Goal: Task Accomplishment & Management: Use online tool/utility

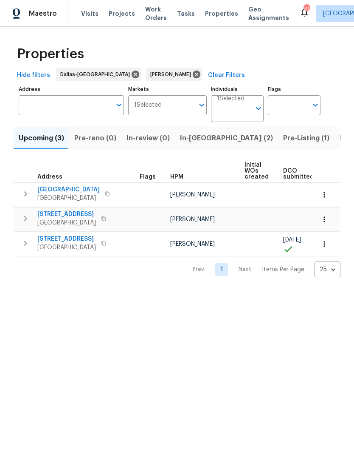
click at [60, 238] on span "806 SE 4th St" at bounding box center [66, 239] width 59 height 8
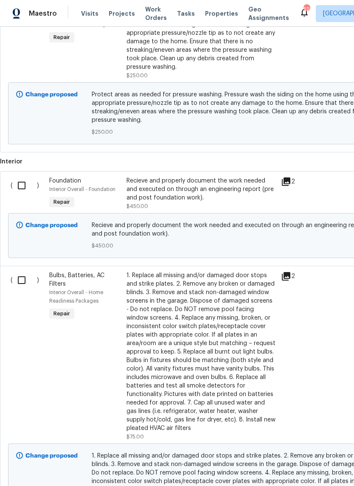
scroll to position [886, 0]
click at [24, 184] on input "checkbox" at bounding box center [25, 186] width 24 height 18
checkbox input "true"
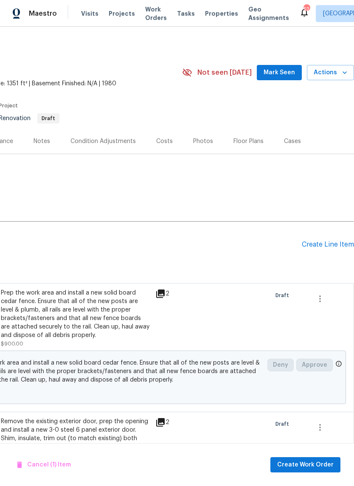
scroll to position [0, 126]
click at [327, 245] on div "Create Line Item" at bounding box center [328, 245] width 52 height 8
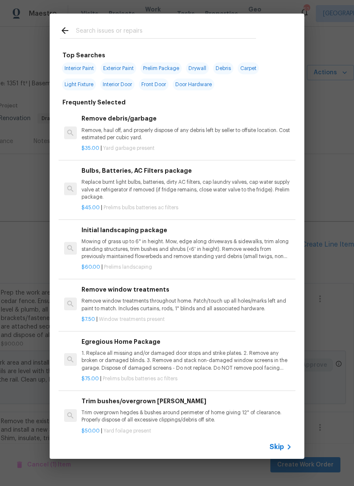
click at [69, 27] on icon at bounding box center [65, 30] width 10 height 10
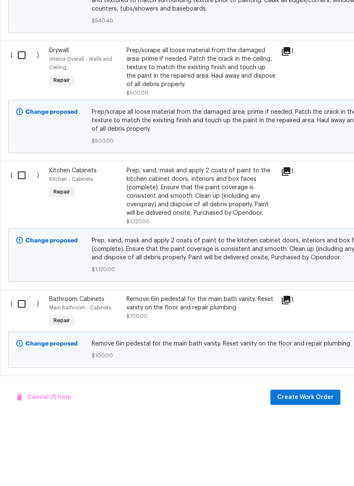
scroll to position [21, 0]
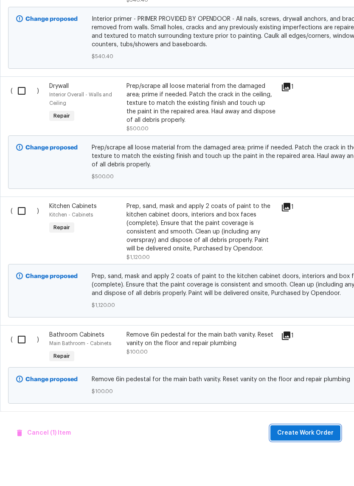
click at [313, 460] on span "Create Work Order" at bounding box center [305, 465] width 57 height 11
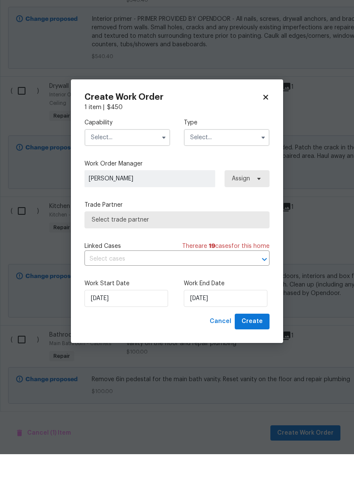
click at [138, 161] on input "text" at bounding box center [128, 169] width 86 height 17
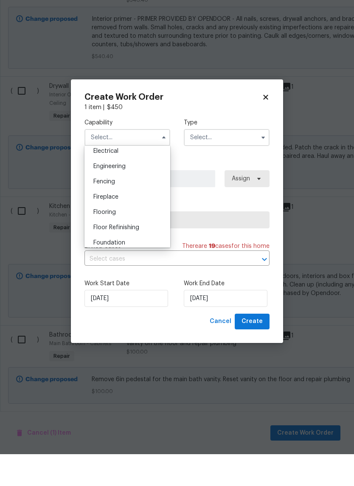
click at [132, 267] on div "Foundation" at bounding box center [128, 274] width 82 height 15
type input "Foundation"
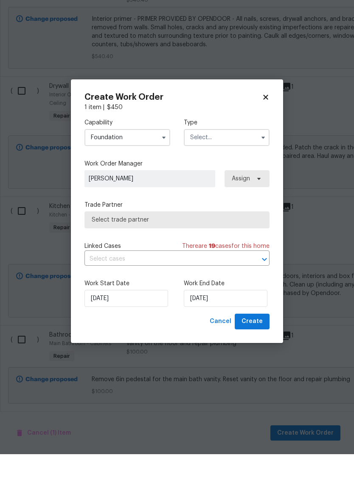
click at [226, 161] on input "text" at bounding box center [227, 169] width 86 height 17
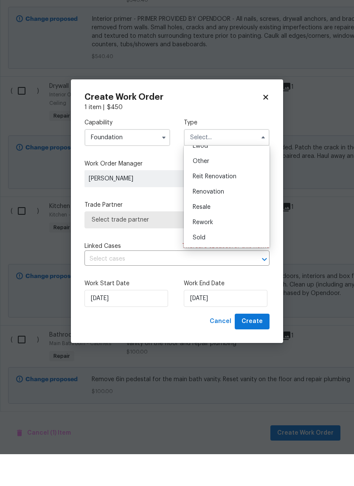
scroll to position [101, 0]
click at [224, 221] on span "Renovation" at bounding box center [208, 224] width 31 height 6
type input "Renovation"
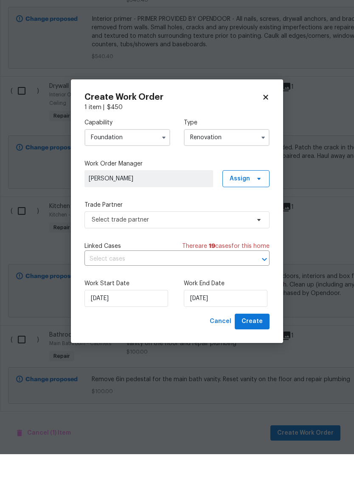
scroll to position [0, 0]
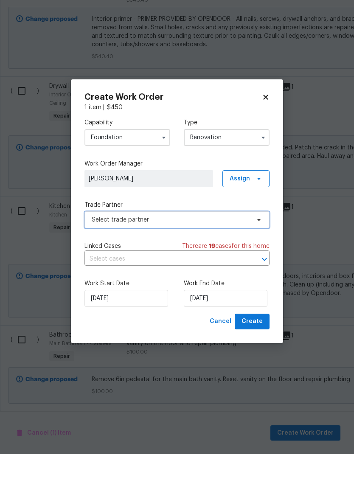
click at [233, 248] on span "Select trade partner" at bounding box center [171, 252] width 158 height 8
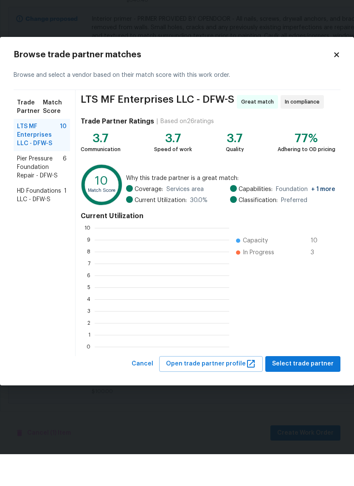
scroll to position [1, 1]
click at [36, 219] on span "HD Foundations LLC - DFW-S" at bounding box center [40, 227] width 47 height 17
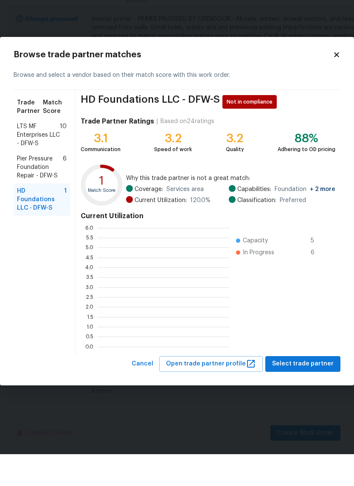
scroll to position [119, 132]
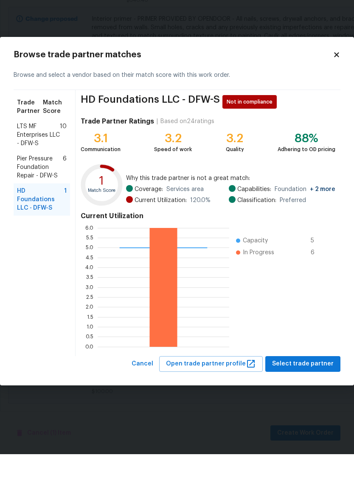
click at [29, 154] on span "LTS MF Enterprises LLC - DFW-S" at bounding box center [38, 166] width 43 height 25
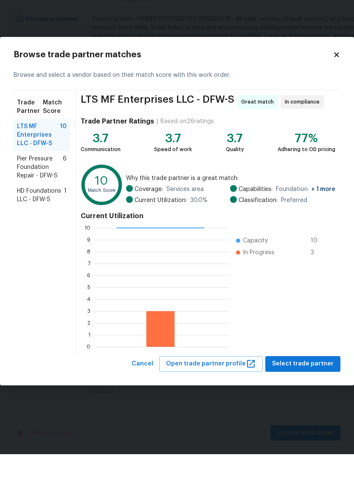
click at [32, 187] on span "Pier Pressure Foundation Repair - DFW-S" at bounding box center [40, 199] width 46 height 25
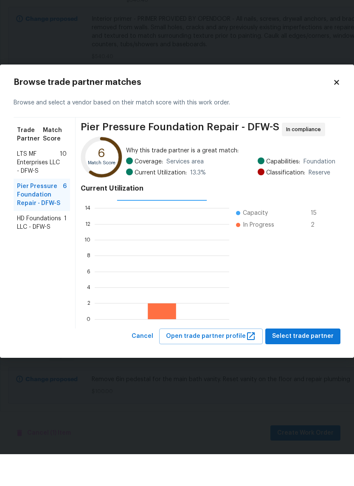
click at [41, 246] on span "HD Foundations LLC - DFW-S" at bounding box center [40, 254] width 47 height 17
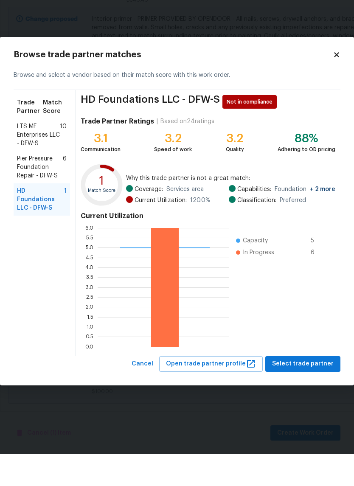
click at [31, 154] on span "LTS MF Enterprises LLC - DFW-S" at bounding box center [38, 166] width 43 height 25
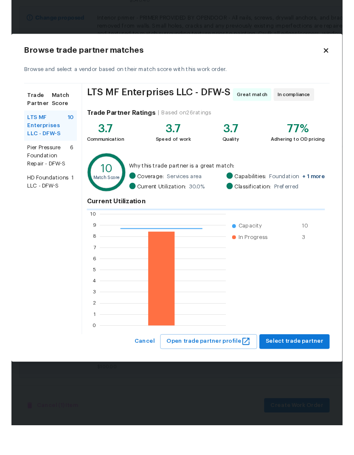
scroll to position [119, 135]
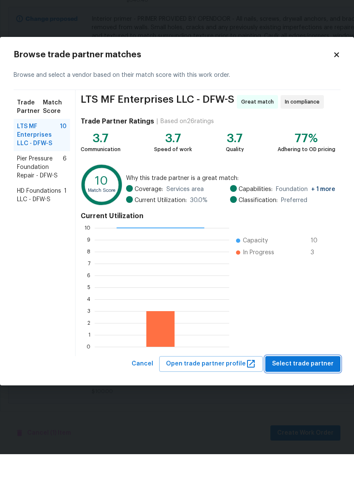
click at [321, 391] on span "Select trade partner" at bounding box center [303, 396] width 62 height 11
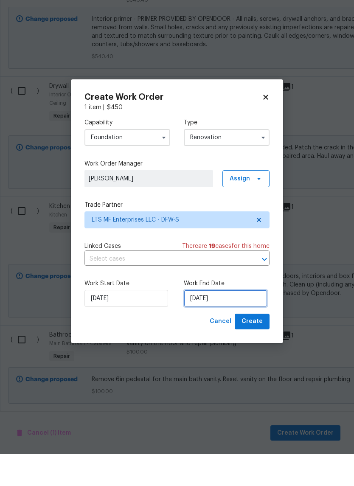
click at [238, 322] on input "[DATE]" at bounding box center [226, 330] width 84 height 17
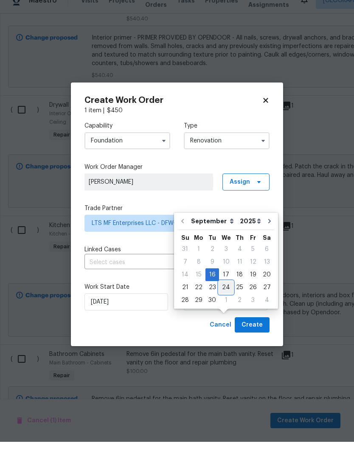
click at [228, 294] on div "24" at bounding box center [226, 300] width 14 height 12
type input "[DATE]"
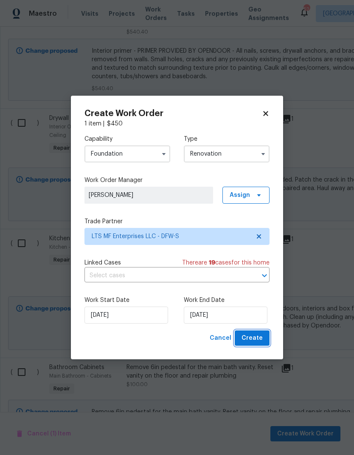
click at [261, 340] on span "Create" at bounding box center [252, 338] width 21 height 11
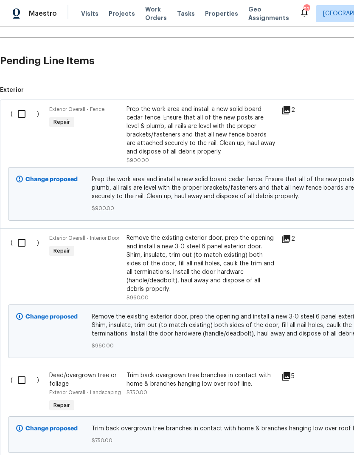
scroll to position [207, 0]
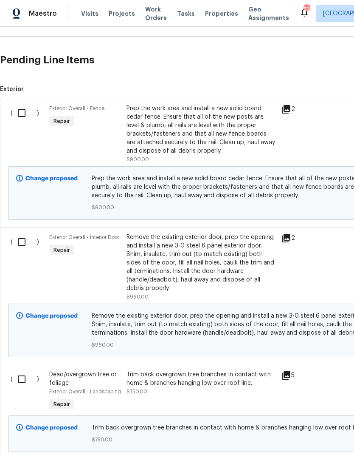
click at [17, 104] on input "checkbox" at bounding box center [25, 113] width 24 height 18
checkbox input "true"
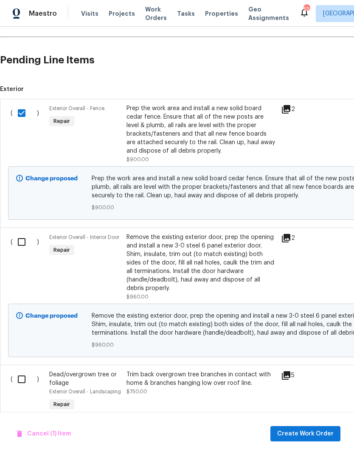
click at [26, 233] on input "checkbox" at bounding box center [25, 242] width 24 height 18
checkbox input "true"
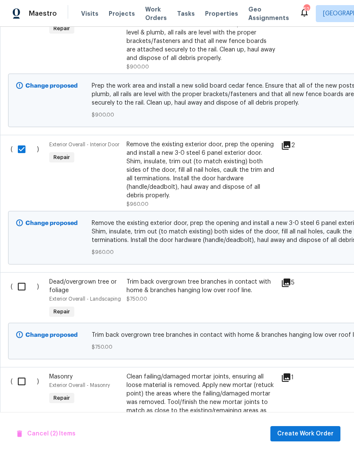
scroll to position [300, 0]
click at [22, 277] on input "checkbox" at bounding box center [25, 286] width 24 height 18
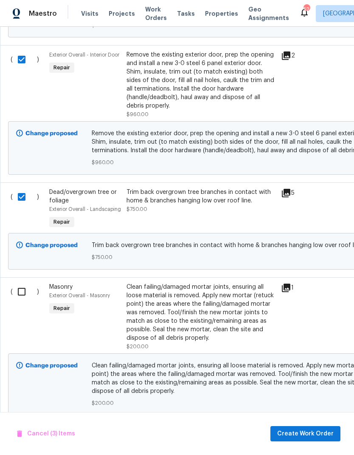
scroll to position [390, 0]
click at [22, 187] on input "checkbox" at bounding box center [25, 196] width 24 height 18
checkbox input "false"
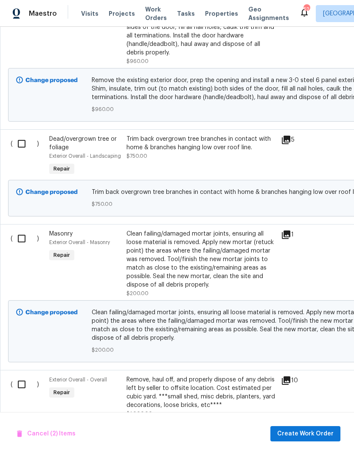
scroll to position [443, 0]
click at [25, 229] on input "checkbox" at bounding box center [25, 238] width 24 height 18
checkbox input "true"
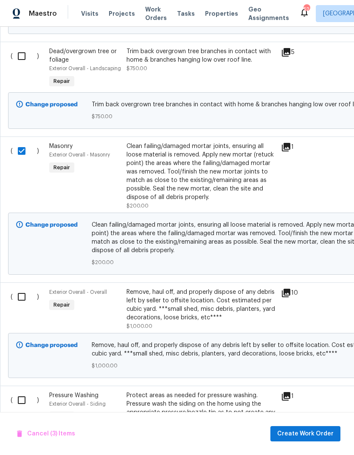
scroll to position [533, 0]
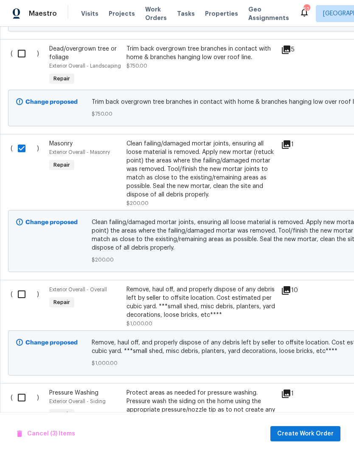
click at [19, 285] on input "checkbox" at bounding box center [25, 294] width 24 height 18
checkbox input "true"
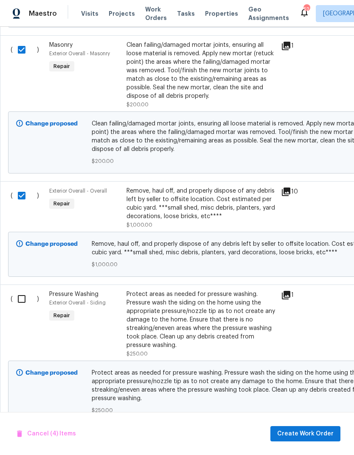
scroll to position [632, 0]
click at [20, 289] on input "checkbox" at bounding box center [25, 298] width 24 height 18
checkbox input "true"
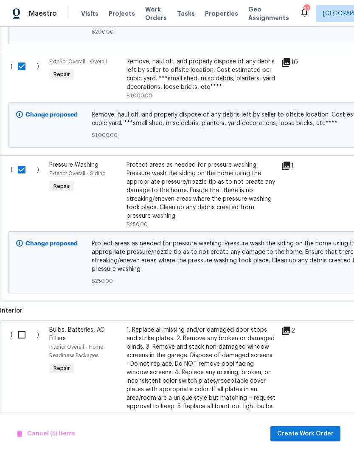
scroll to position [761, 0]
click at [19, 325] on input "checkbox" at bounding box center [25, 334] width 24 height 18
checkbox input "true"
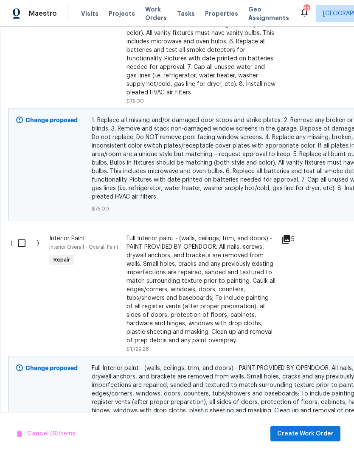
scroll to position [1149, 0]
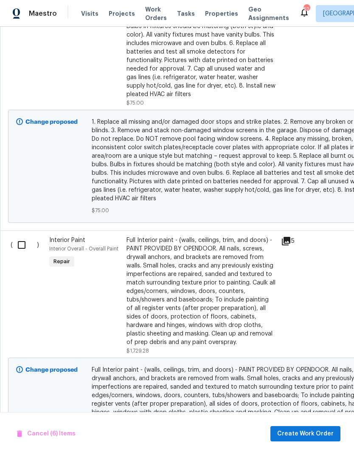
click at [19, 236] on input "checkbox" at bounding box center [25, 245] width 24 height 18
checkbox input "true"
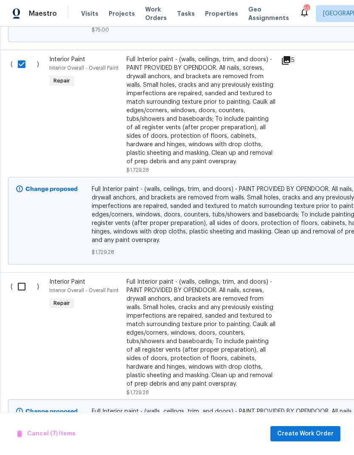
scroll to position [1331, 0]
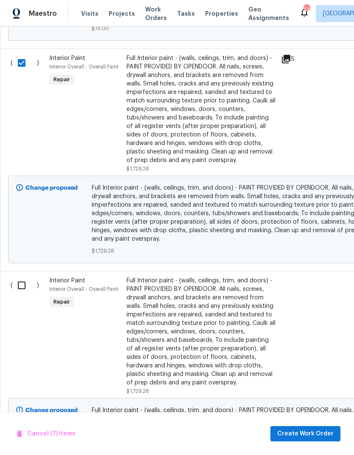
click at [21, 276] on input "checkbox" at bounding box center [25, 285] width 24 height 18
checkbox input "true"
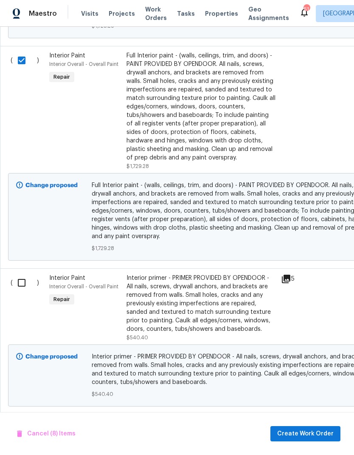
scroll to position [1555, 0]
click at [18, 274] on input "checkbox" at bounding box center [25, 283] width 24 height 18
checkbox input "true"
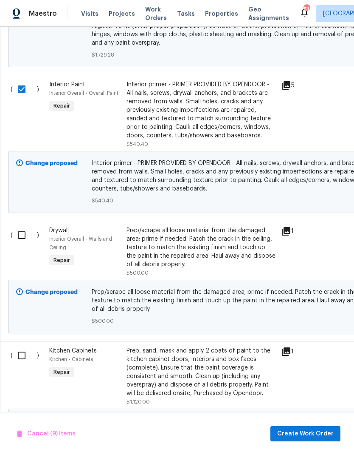
scroll to position [1748, 0]
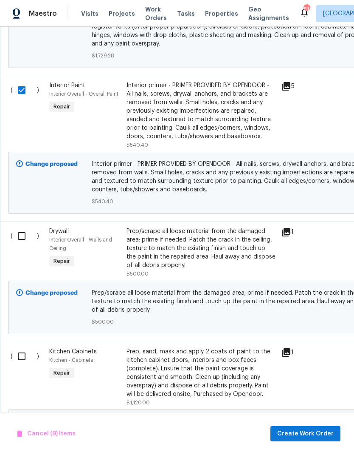
click at [21, 227] on input "checkbox" at bounding box center [25, 236] width 24 height 18
checkbox input "true"
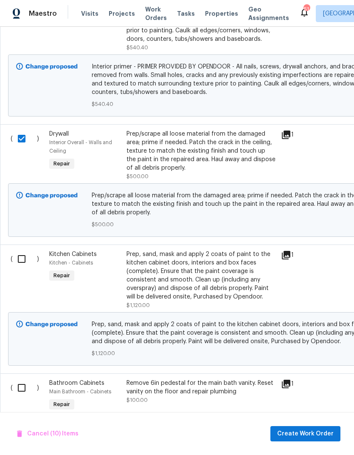
scroll to position [1846, 0]
click at [21, 249] on input "checkbox" at bounding box center [25, 258] width 24 height 18
checkbox input "true"
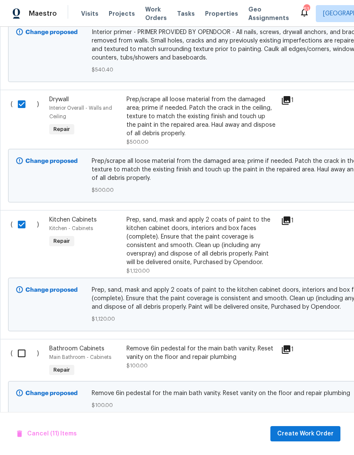
scroll to position [1879, 0]
click at [25, 345] on input "checkbox" at bounding box center [25, 354] width 24 height 18
checkbox input "true"
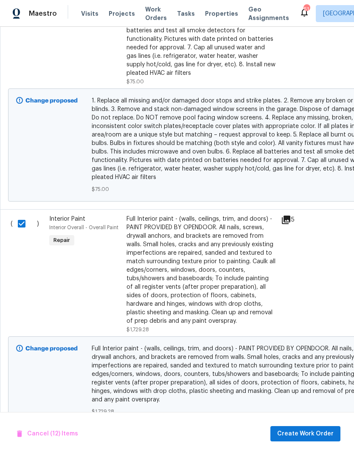
scroll to position [0, 0]
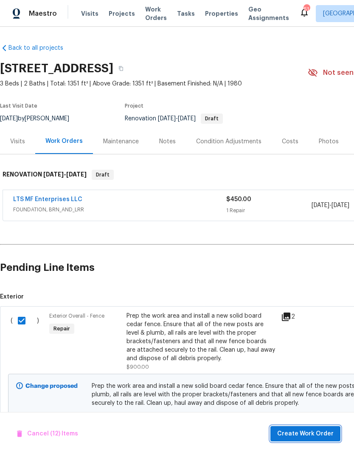
click at [317, 431] on span "Create Work Order" at bounding box center [305, 433] width 57 height 11
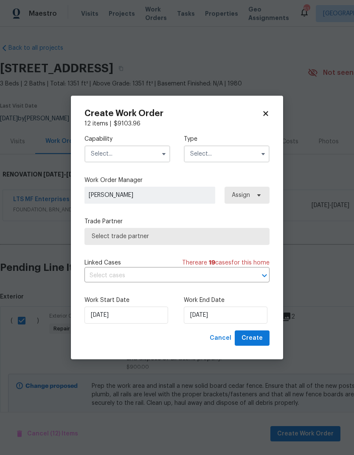
click at [132, 152] on input "text" at bounding box center [128, 153] width 86 height 17
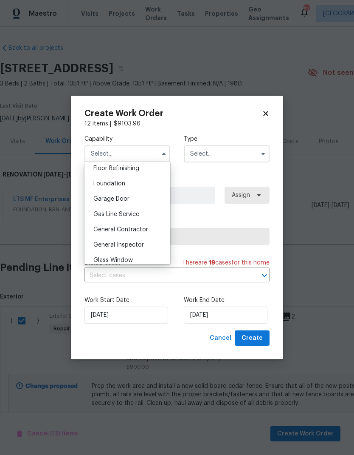
click at [140, 230] on span "General Contractor" at bounding box center [120, 229] width 55 height 6
type input "General Contractor"
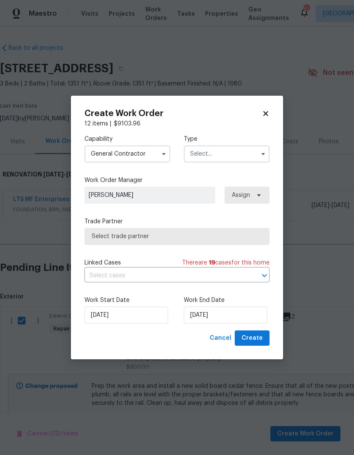
click at [227, 146] on input "text" at bounding box center [227, 153] width 86 height 17
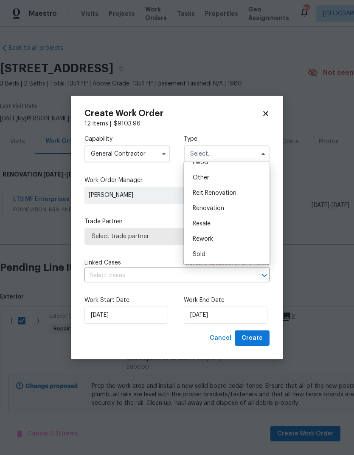
click at [222, 209] on span "Renovation" at bounding box center [208, 208] width 31 height 6
type input "Renovation"
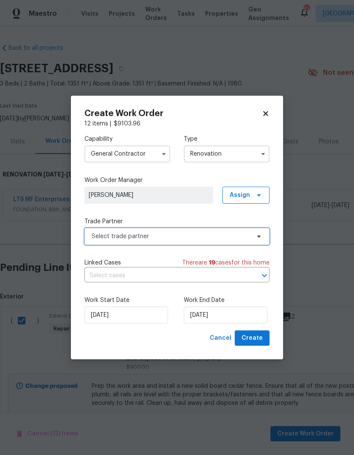
click at [228, 235] on span "Select trade partner" at bounding box center [171, 236] width 158 height 8
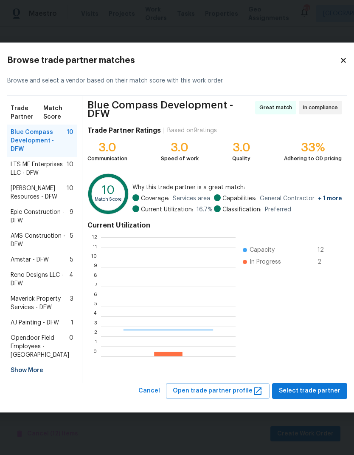
scroll to position [1, 1]
click at [29, 212] on span "Epic Construction - DFW" at bounding box center [40, 216] width 59 height 17
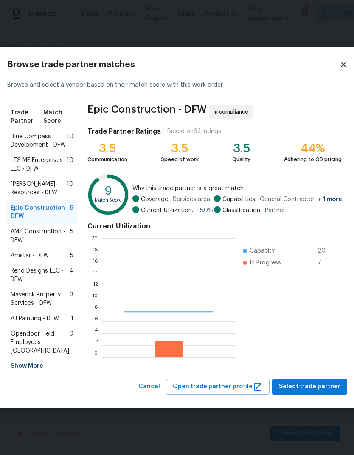
scroll to position [119, 134]
click at [24, 180] on span "[PERSON_NAME] Resources - DFW" at bounding box center [39, 188] width 56 height 17
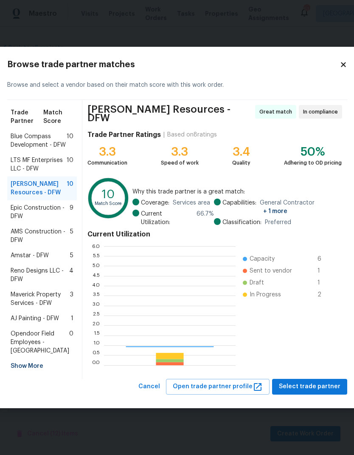
scroll to position [119, 132]
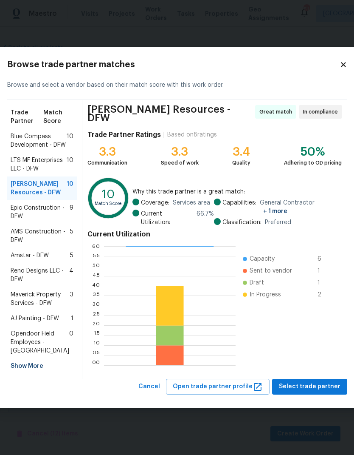
click at [32, 132] on span "Blue Compass Development - DFW" at bounding box center [39, 140] width 56 height 17
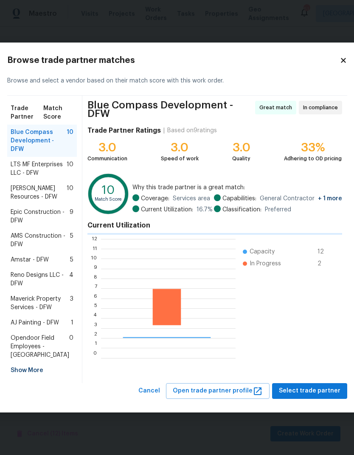
scroll to position [119, 135]
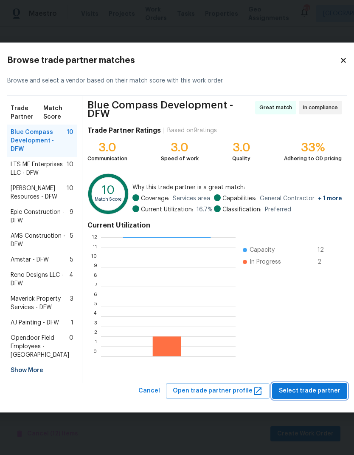
click at [320, 396] on span "Select trade partner" at bounding box center [310, 390] width 62 height 11
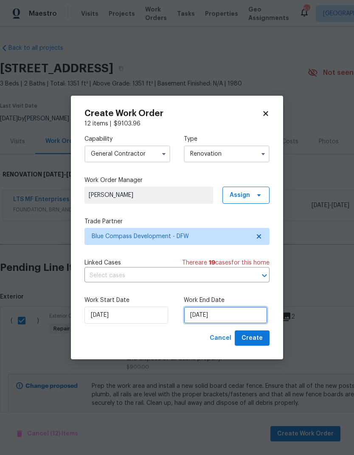
click at [233, 321] on input "[DATE]" at bounding box center [226, 314] width 84 height 17
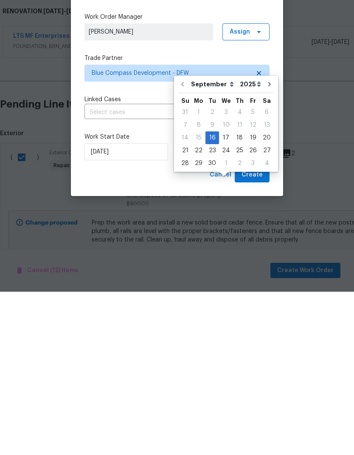
scroll to position [34, 0]
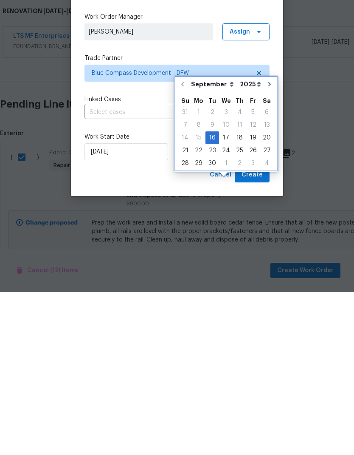
click at [266, 244] on icon "Go to next month" at bounding box center [269, 247] width 7 height 7
type input "[DATE]"
select select "9"
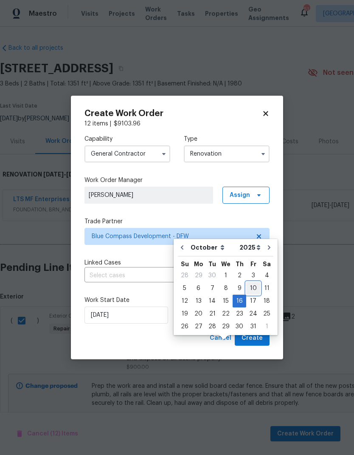
click at [252, 282] on div "10" at bounding box center [253, 288] width 14 height 12
type input "[DATE]"
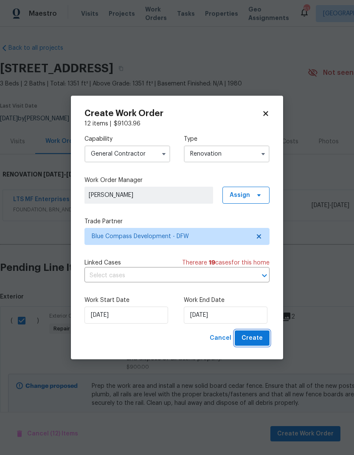
click at [255, 337] on span "Create" at bounding box center [252, 338] width 21 height 11
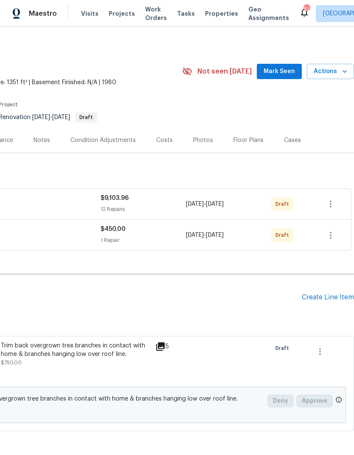
scroll to position [1, 126]
click at [329, 235] on icon "button" at bounding box center [331, 235] width 10 height 10
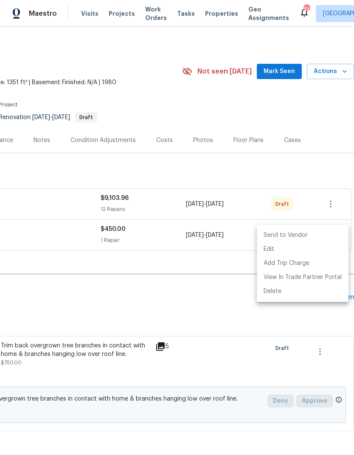
click at [307, 235] on li "Send to Vendor" at bounding box center [303, 235] width 92 height 14
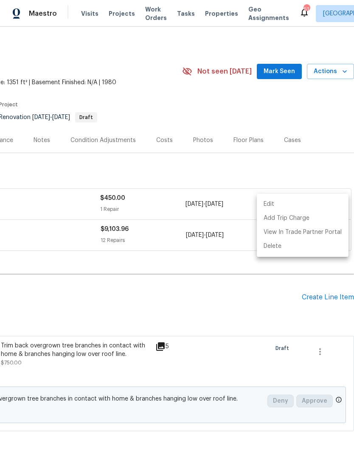
click at [228, 323] on div at bounding box center [177, 227] width 354 height 455
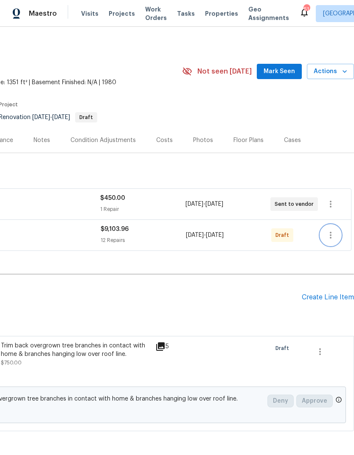
click at [333, 234] on icon "button" at bounding box center [331, 235] width 10 height 10
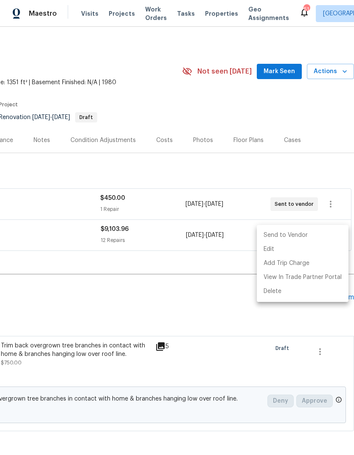
click at [323, 235] on li "Send to Vendor" at bounding box center [303, 235] width 92 height 14
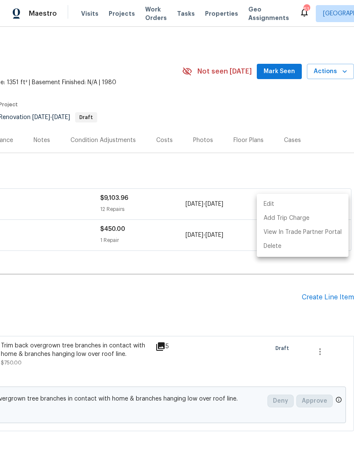
click at [234, 320] on div at bounding box center [177, 227] width 354 height 455
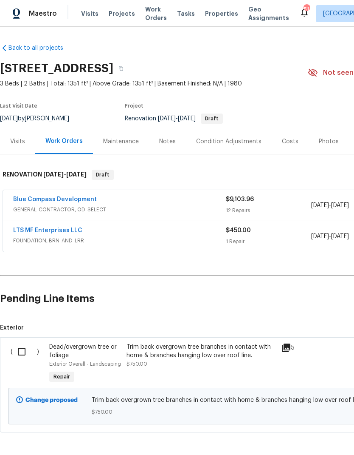
scroll to position [0, 0]
